Goal: Information Seeking & Learning: Learn about a topic

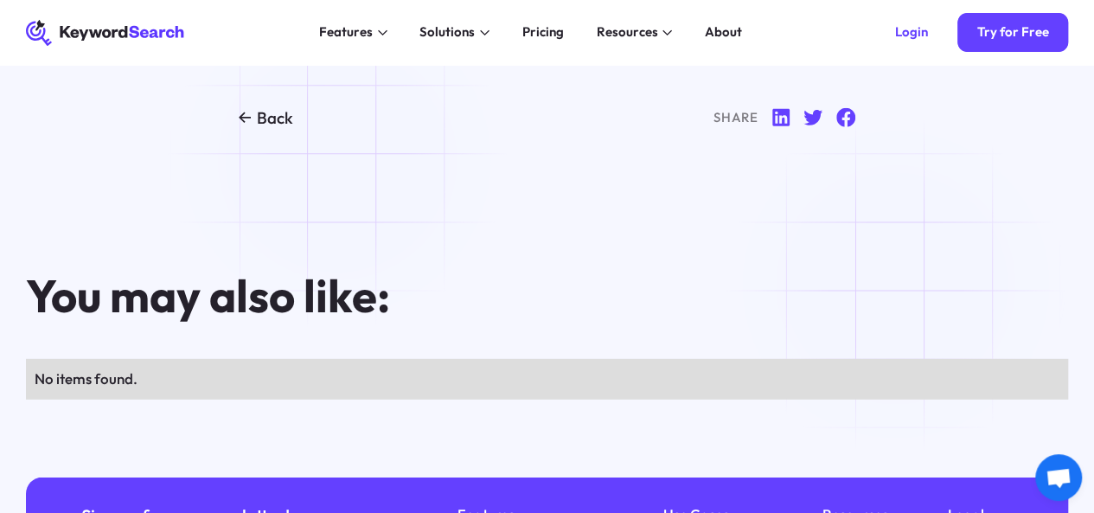
scroll to position [12197, 0]
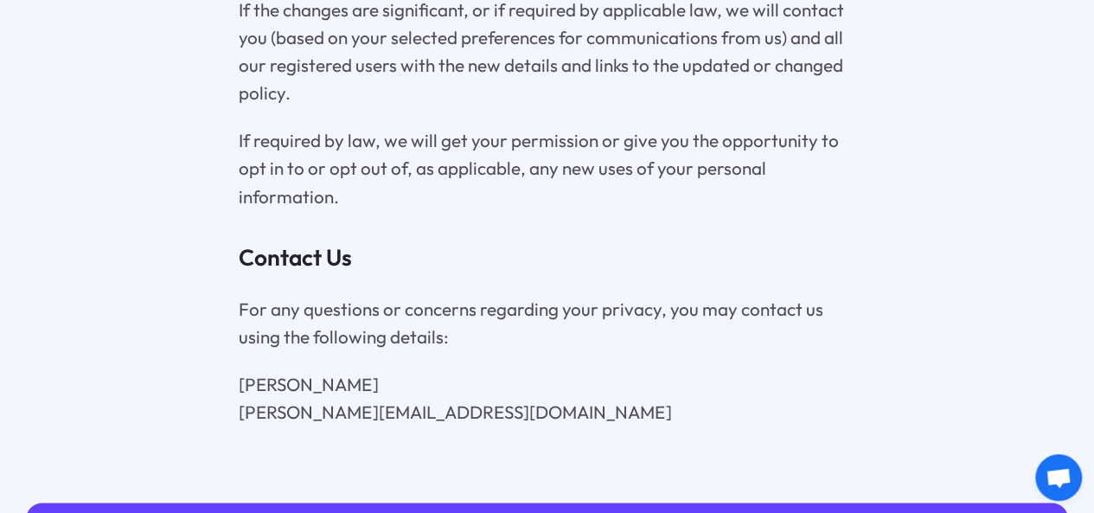
scroll to position [7905, 0]
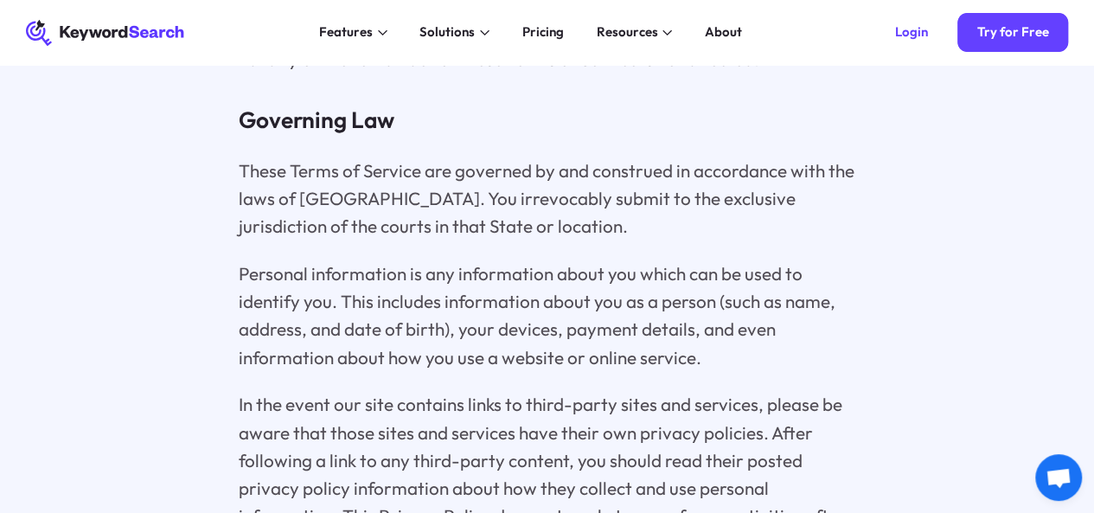
scroll to position [3173, 0]
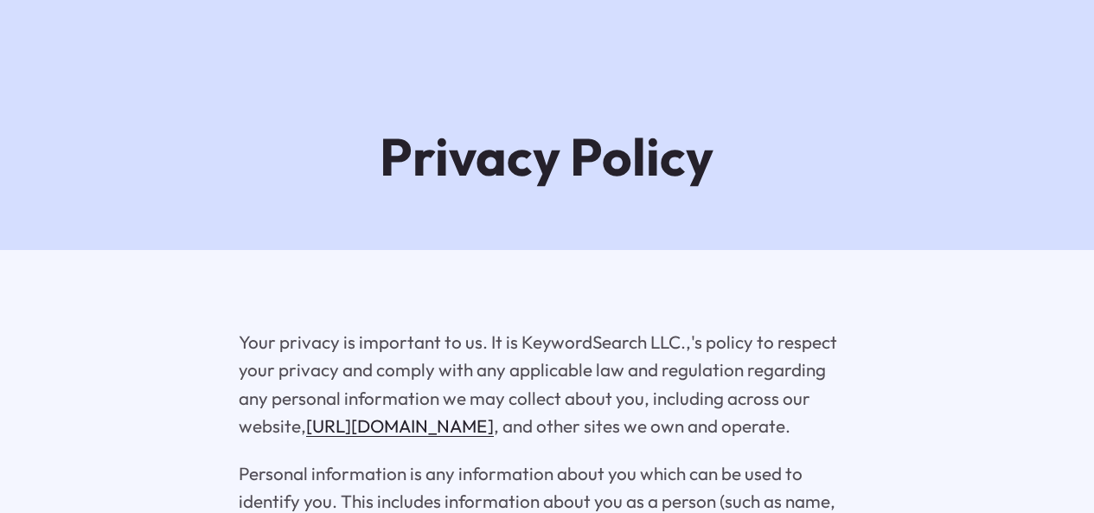
scroll to position [7905, 0]
